Goal: Task Accomplishment & Management: Use online tool/utility

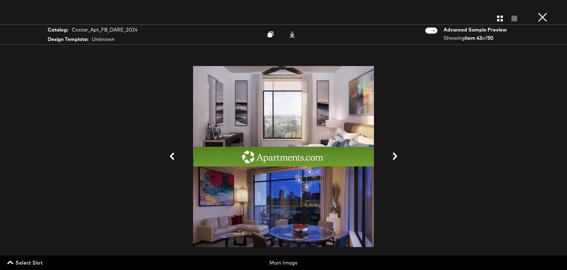
scroll to position [0, 0]
click at [545, 12] on button "×" at bounding box center [543, 6] width 12 height 12
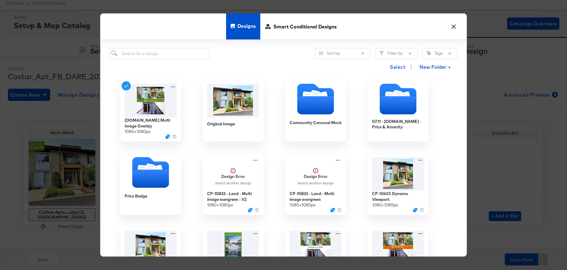
click at [455, 27] on button "×" at bounding box center [454, 25] width 11 height 11
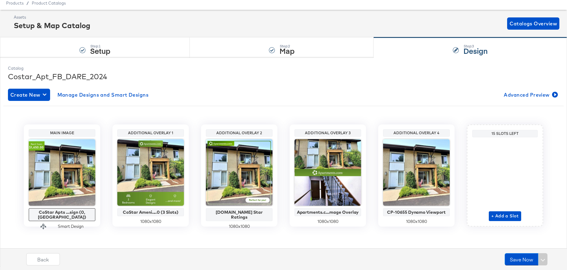
click at [57, 24] on div "Setup & Map Catalog" at bounding box center [52, 25] width 77 height 10
drag, startPoint x: 53, startPoint y: 3, endPoint x: 53, endPoint y: 6, distance: 3.4
click at [53, 3] on span "Product Catalogs" at bounding box center [49, 3] width 34 height 5
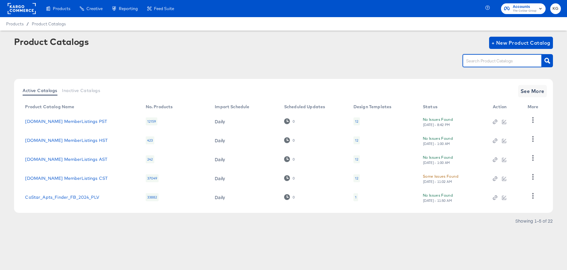
click at [501, 58] on input "text" at bounding box center [497, 60] width 65 height 7
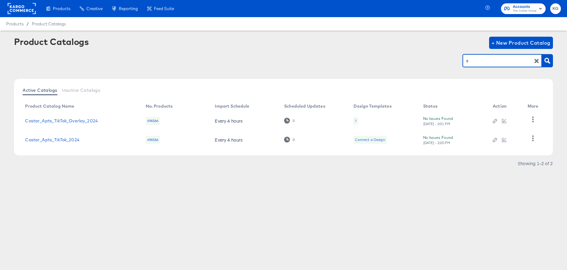
type input "t"
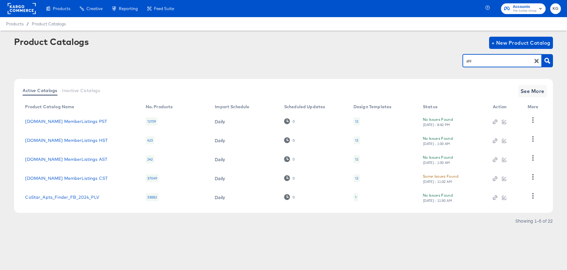
type input "ahl"
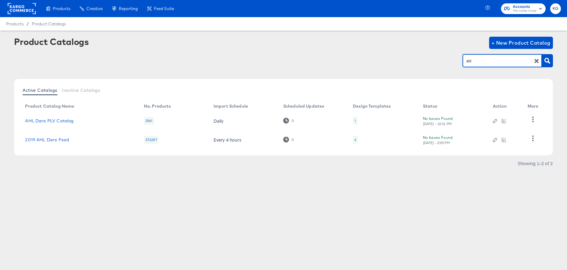
click at [539, 61] on icon "button" at bounding box center [537, 61] width 6 height 6
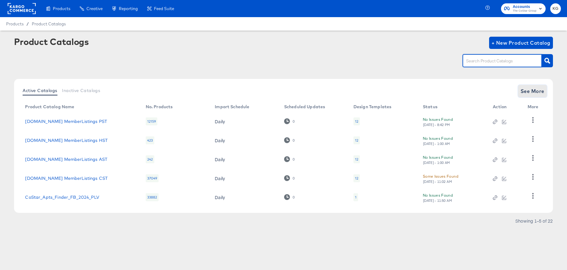
click at [539, 92] on span "See More" at bounding box center [533, 91] width 24 height 9
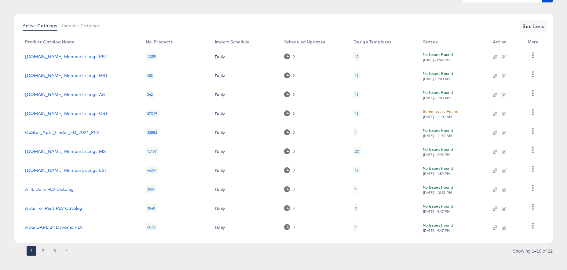
scroll to position [71, 0]
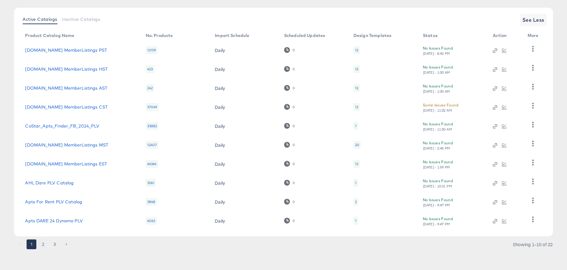
click at [43, 245] on button "2" at bounding box center [43, 244] width 10 height 10
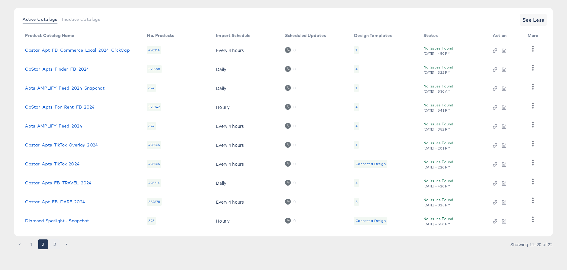
click at [55, 244] on button "3" at bounding box center [55, 244] width 10 height 10
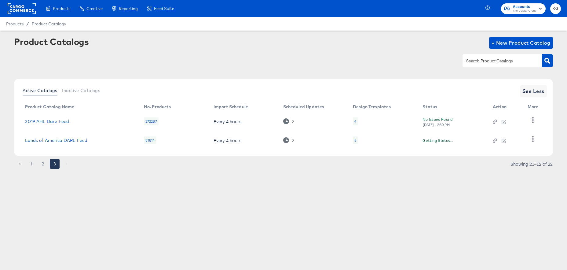
scroll to position [0, 0]
